Goal: Use online tool/utility: Utilize a website feature to perform a specific function

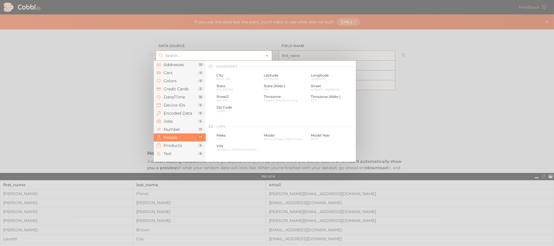
click at [266, 55] on icon at bounding box center [267, 56] width 4 height 4
click at [178, 73] on span "Cars" at bounding box center [181, 72] width 34 height 5
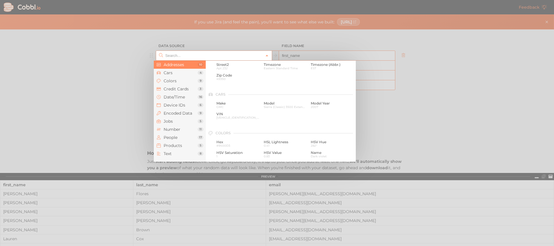
scroll to position [32, 0]
click at [225, 104] on span "Make" at bounding box center [238, 103] width 43 height 4
type input "Cars › Make"
type input "make"
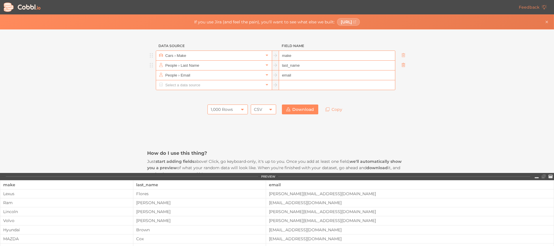
click at [402, 64] on icon at bounding box center [403, 65] width 3 height 4
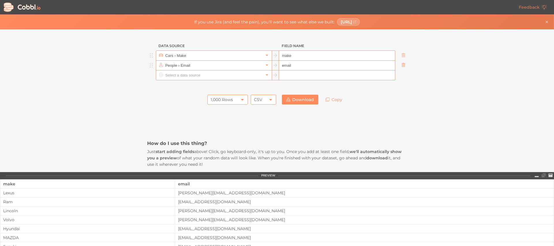
click at [402, 66] on icon at bounding box center [404, 65] width 4 height 4
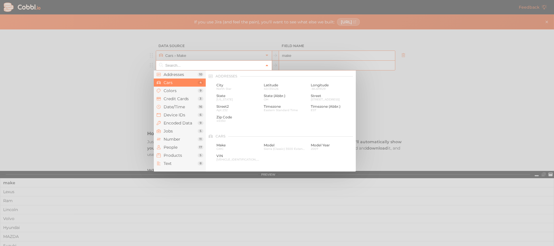
click at [267, 66] on link at bounding box center [267, 65] width 7 height 6
click at [275, 88] on span "Sierra (Classic) 3500 Extended Cab" at bounding box center [285, 88] width 43 height 3
type input "Cars › Model"
type input "model"
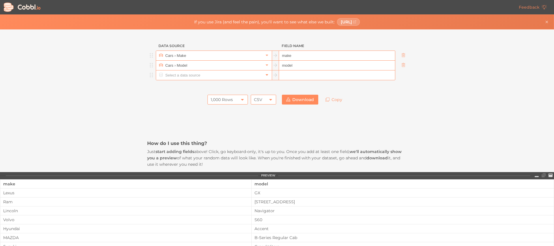
click at [265, 77] on icon at bounding box center [267, 75] width 4 height 4
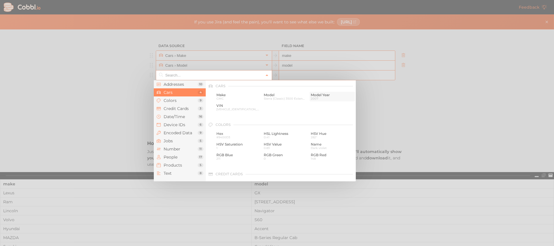
click at [310, 96] on div "Model Year [DATE]" at bounding box center [332, 97] width 45 height 10
type input "Cars › Model Year"
type input "model_year"
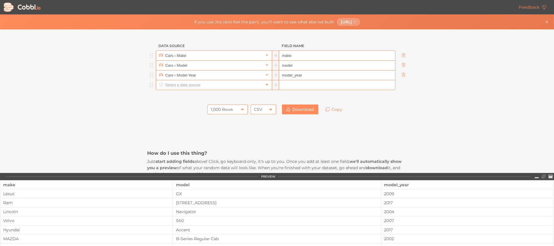
click at [265, 86] on icon at bounding box center [267, 85] width 4 height 4
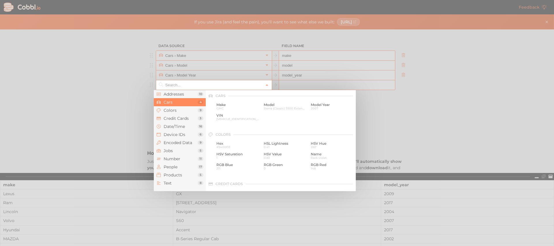
scroll to position [61, 0]
click at [179, 158] on span "Number" at bounding box center [181, 159] width 34 height 5
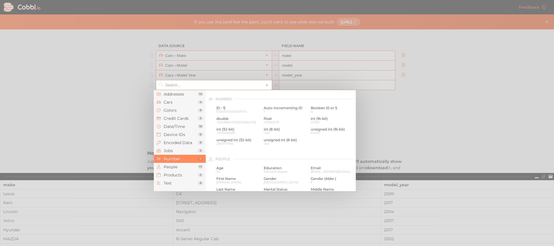
scroll to position [385, 0]
click at [289, 107] on span "1" at bounding box center [285, 108] width 43 height 3
type input "Number › Auto-incrementing ID"
type input "id"
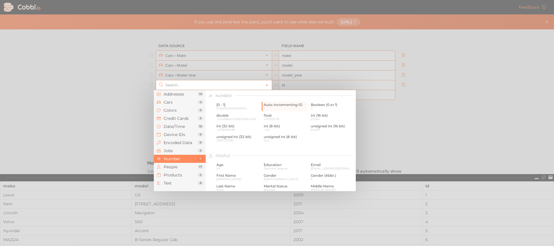
click at [159, 85] on icon at bounding box center [161, 85] width 4 height 4
click at [133, 82] on div at bounding box center [277, 123] width 554 height 246
type input "Number › Auto-incrementing ID"
drag, startPoint x: 196, startPoint y: 86, endPoint x: 193, endPoint y: 67, distance: 19.5
click at [193, 80] on div "Addresses 10 Cars 4 Colors 9 Credit Cards 3 Date/Time 16 Device IDs 6 Encoded D…" at bounding box center [214, 85] width 116 height 10
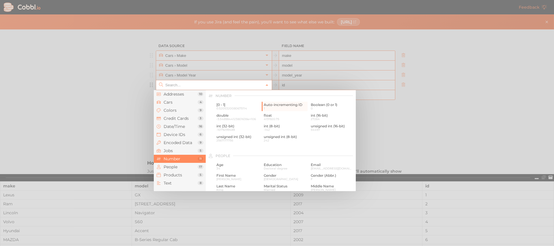
click at [113, 94] on div at bounding box center [277, 123] width 554 height 246
type input "Number › Auto-incrementing ID"
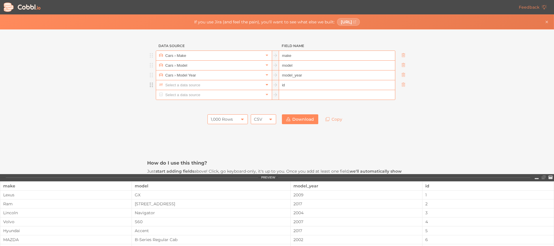
click at [266, 86] on icon at bounding box center [267, 85] width 4 height 4
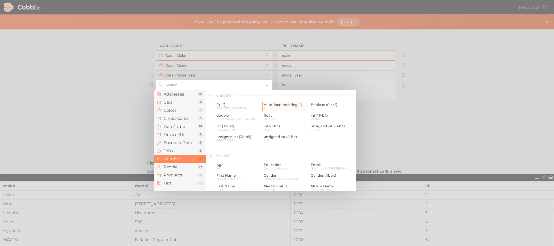
click at [414, 109] on div at bounding box center [277, 123] width 554 height 246
type input "Number › Auto-incrementing ID"
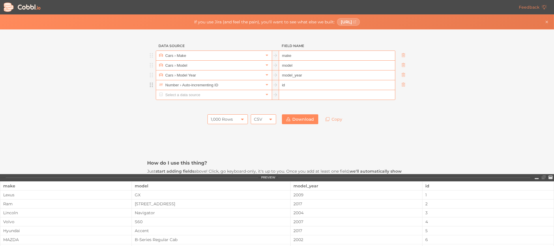
click at [340, 89] on input "id" at bounding box center [337, 85] width 116 height 10
click at [292, 99] on input "text" at bounding box center [337, 95] width 116 height 10
drag, startPoint x: 149, startPoint y: 86, endPoint x: 148, endPoint y: 55, distance: 30.9
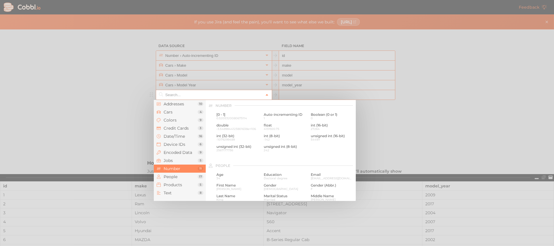
click at [265, 95] on icon at bounding box center [267, 95] width 4 height 4
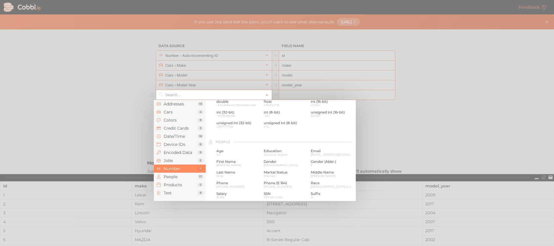
scroll to position [414, 0]
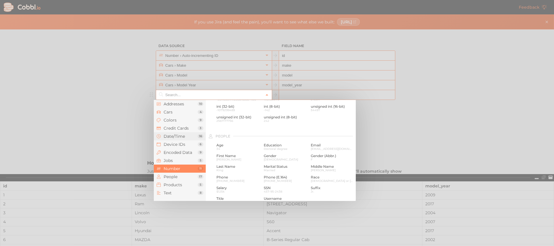
click at [177, 134] on span "Date/Time" at bounding box center [181, 136] width 34 height 5
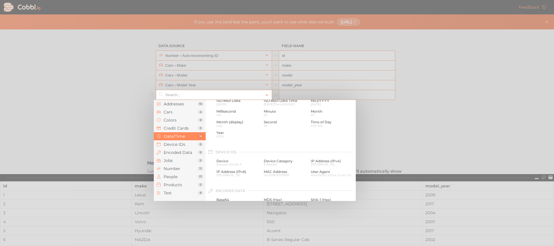
scroll to position [176, 0]
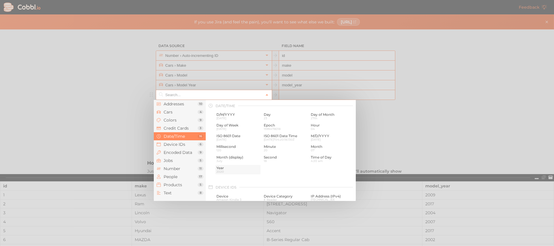
click at [221, 168] on span "Year" at bounding box center [238, 168] width 43 height 4
type input "Date/Time › Year"
type input "year"
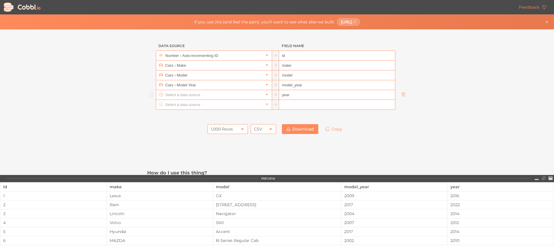
click at [253, 96] on input "text" at bounding box center [214, 95] width 100 height 10
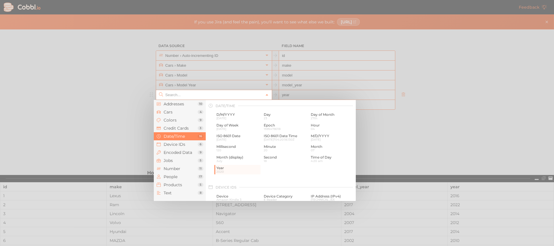
click at [420, 132] on div at bounding box center [277, 123] width 554 height 246
type input "Date/Time › Year"
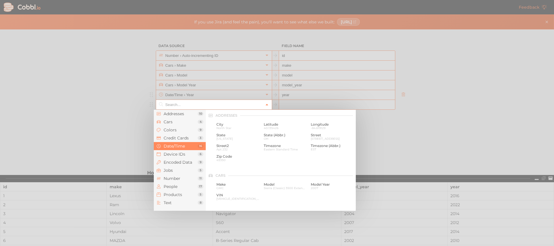
click at [265, 104] on icon at bounding box center [267, 105] width 4 height 4
click at [168, 195] on span "Products" at bounding box center [181, 194] width 34 height 5
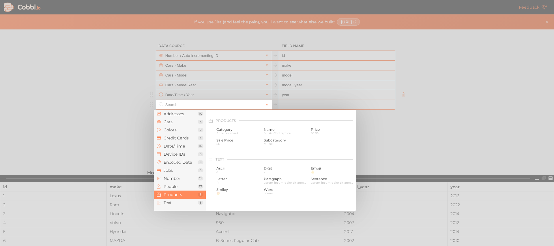
scroll to position [526, 0]
click at [170, 161] on span "Encoded Data" at bounding box center [181, 162] width 34 height 5
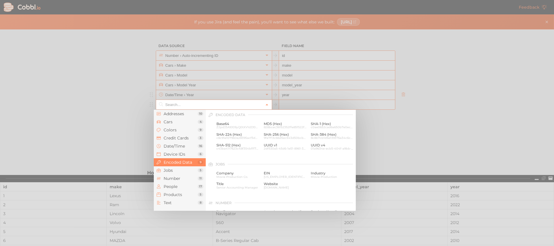
scroll to position [297, 0]
click at [170, 177] on span "Number" at bounding box center [181, 178] width 34 height 5
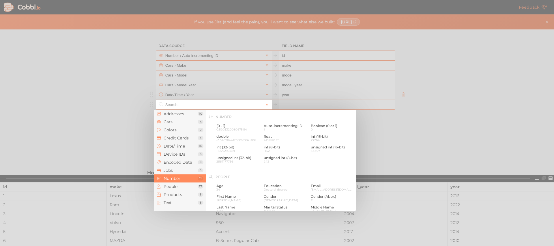
scroll to position [385, 0]
click at [173, 187] on span "People" at bounding box center [181, 186] width 34 height 5
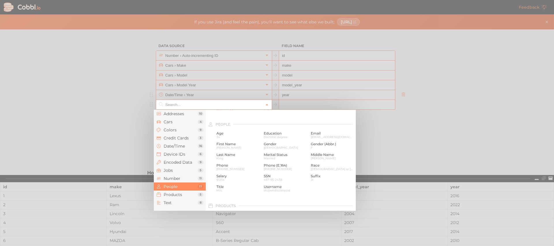
scroll to position [445, 0]
click at [172, 194] on span "Products" at bounding box center [181, 194] width 34 height 5
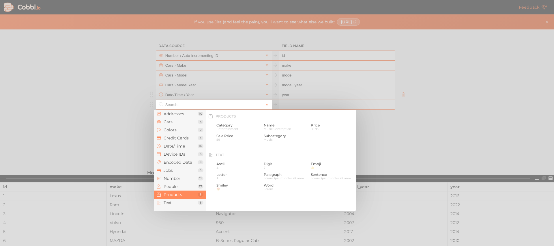
scroll to position [526, 0]
click at [312, 125] on span "Price" at bounding box center [332, 124] width 43 height 4
type input "Products › Price"
type input "price"
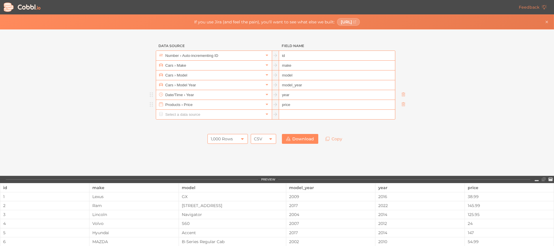
click at [392, 136] on div "1,000 Rows 1,000 Rows CSV CSV Download Copy" at bounding box center [277, 139] width 260 height 16
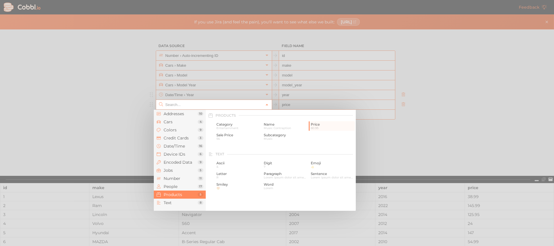
click at [141, 107] on div at bounding box center [277, 123] width 554 height 246
type input "Products › Price"
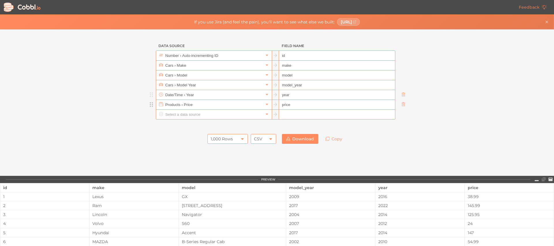
click at [150, 105] on icon at bounding box center [151, 104] width 3 height 5
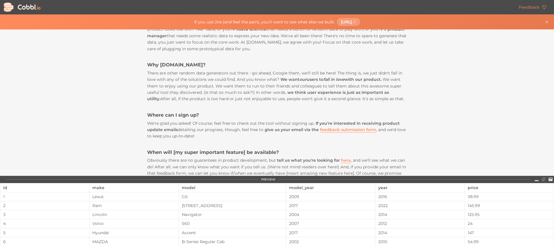
scroll to position [261, 0]
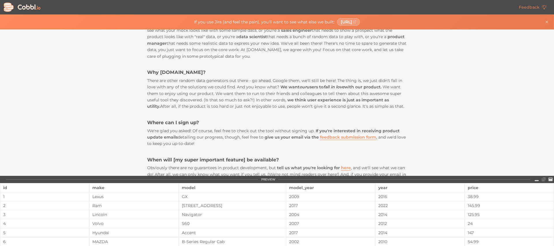
click at [477, 139] on div "Data Source Field Name Number › Auto-incrementing ID id Cars › Make make Cars ›…" at bounding box center [277, 102] width 554 height 146
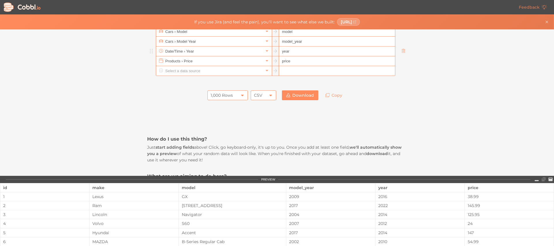
scroll to position [48, 0]
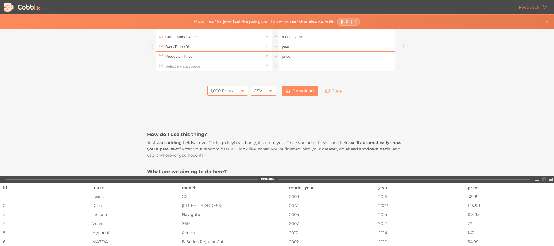
click at [452, 106] on div "Data Source Field Name Number › Auto-incrementing ID id Cars › Make make Cars ›…" at bounding box center [277, 102] width 554 height 146
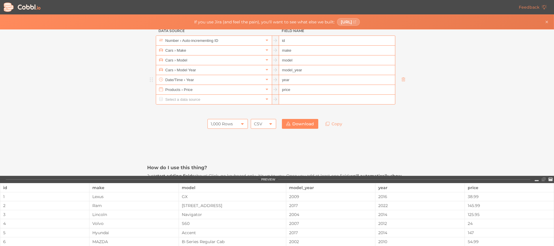
scroll to position [14, 0]
click at [402, 80] on icon at bounding box center [403, 80] width 3 height 4
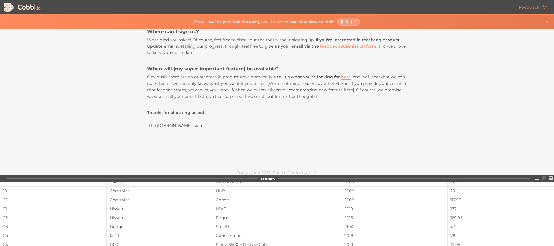
scroll to position [146, 0]
